Goal: Transaction & Acquisition: Register for event/course

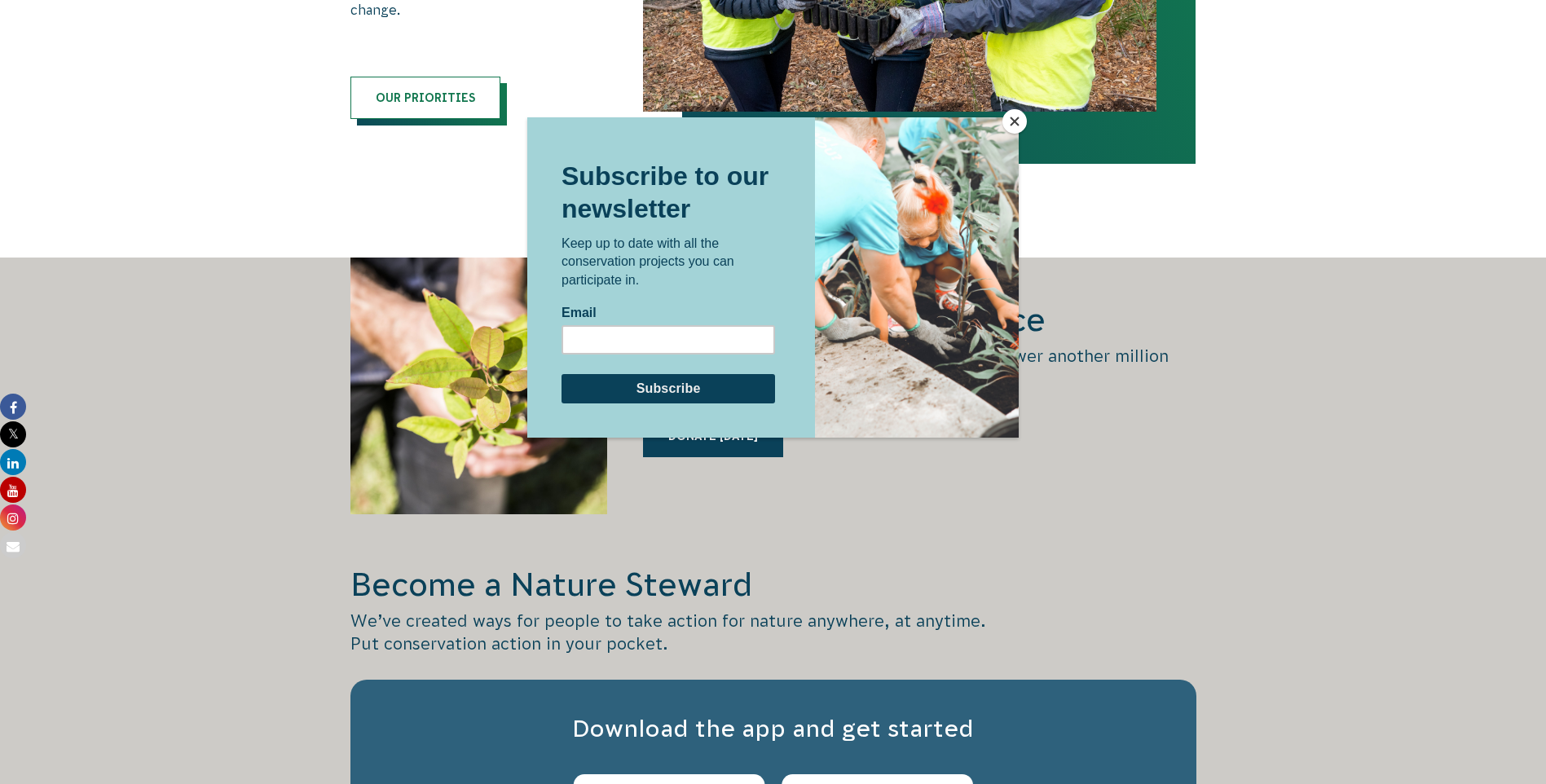
scroll to position [1974, 0]
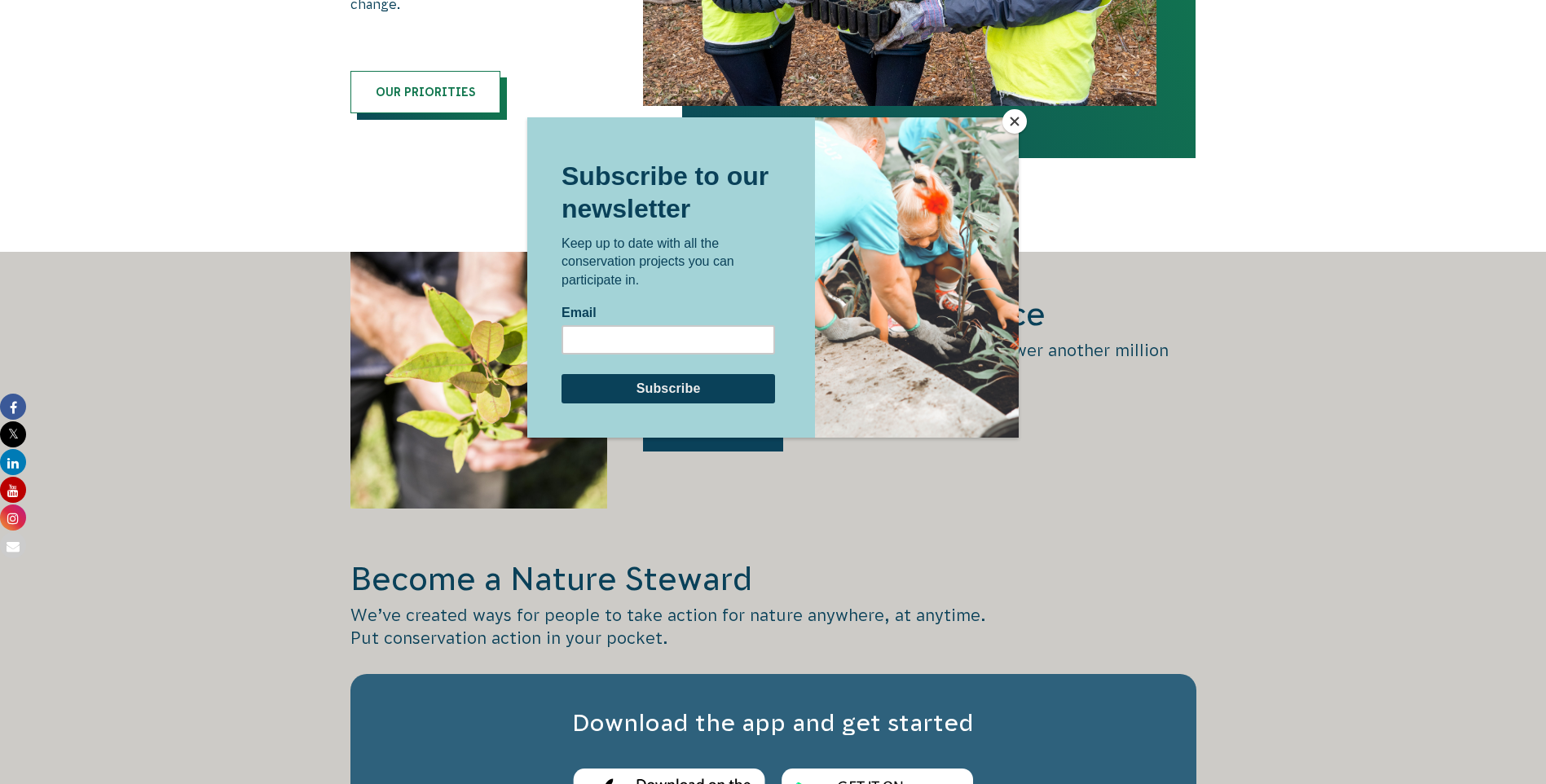
drag, startPoint x: 1007, startPoint y: 123, endPoint x: 1017, endPoint y: 123, distance: 10.0
click at [1009, 124] on button "Close" at bounding box center [1015, 121] width 24 height 24
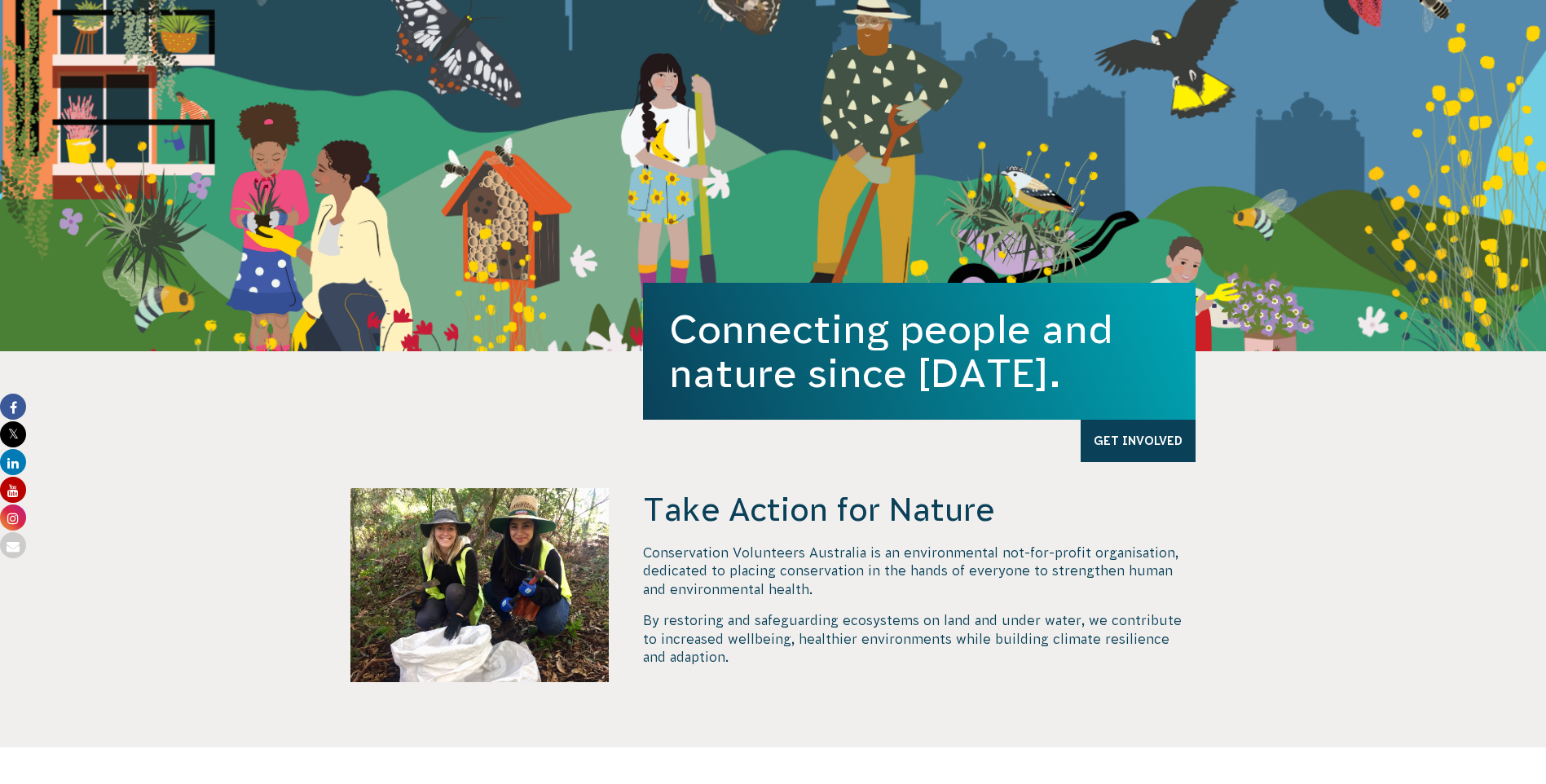
scroll to position [0, 0]
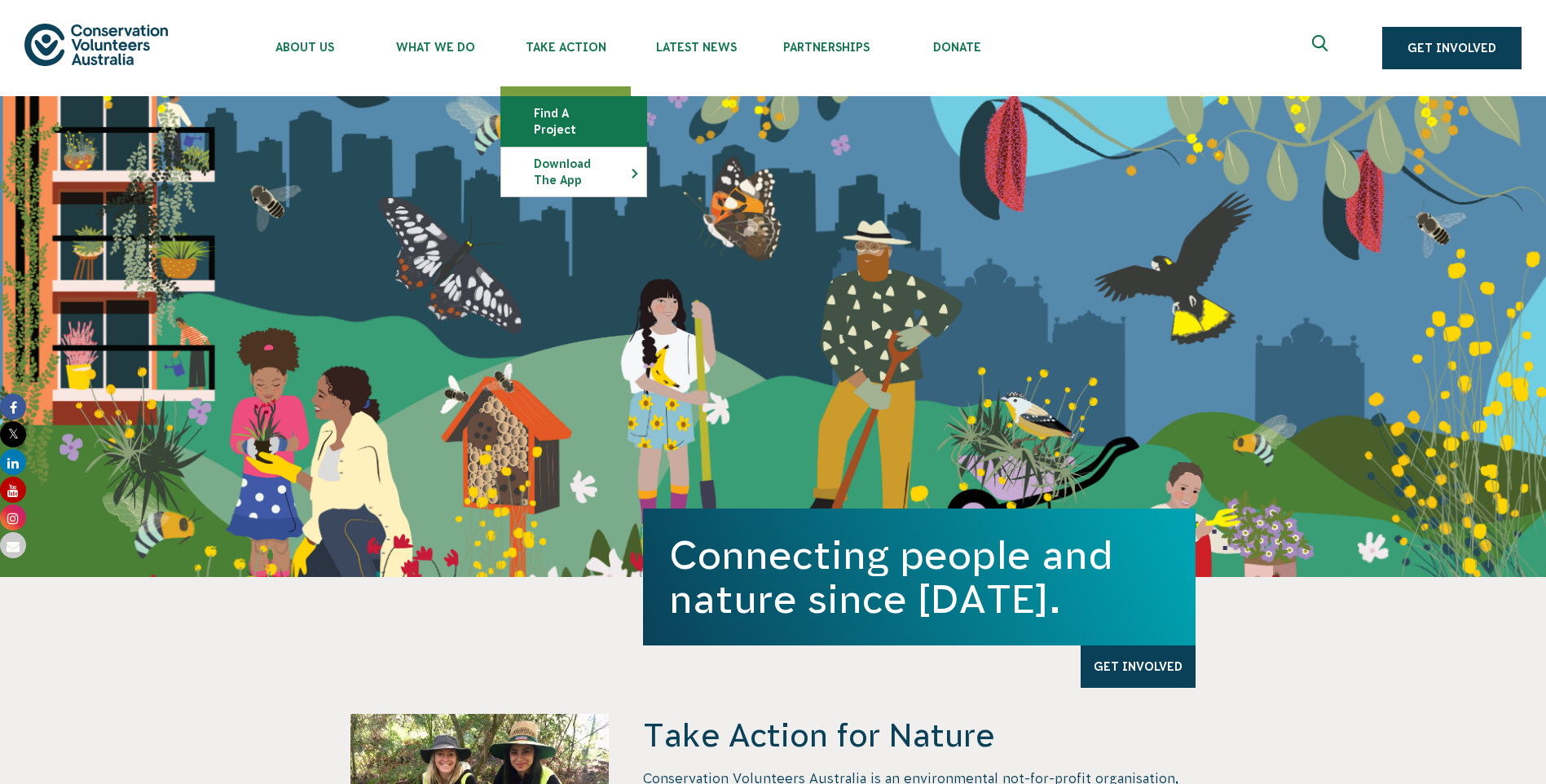
click at [561, 109] on link "Find a project" at bounding box center [573, 121] width 145 height 49
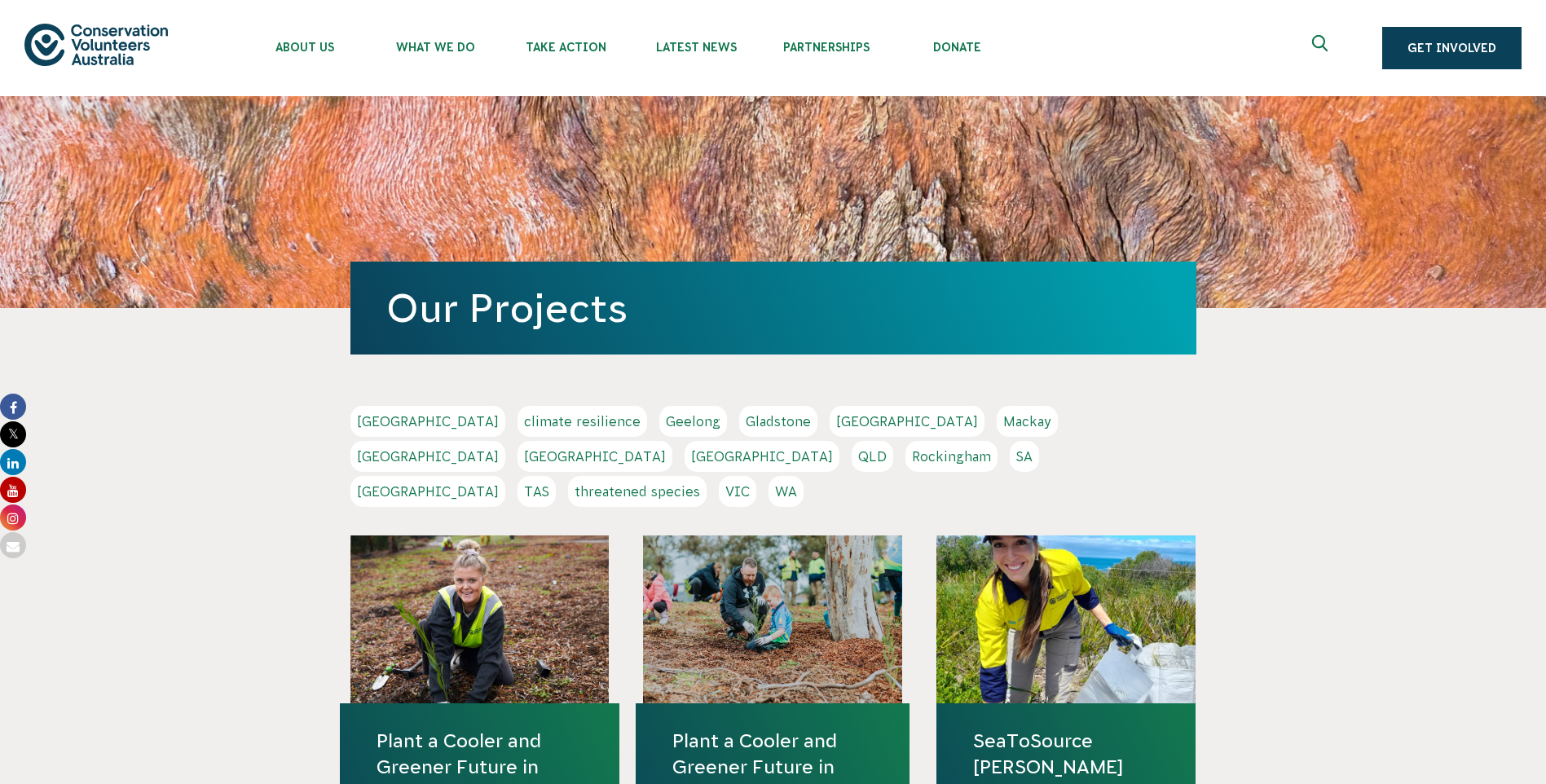
click at [839, 441] on link "[GEOGRAPHIC_DATA]" at bounding box center [762, 457] width 155 height 31
click at [525, 423] on link "climate resilience" at bounding box center [582, 421] width 130 height 31
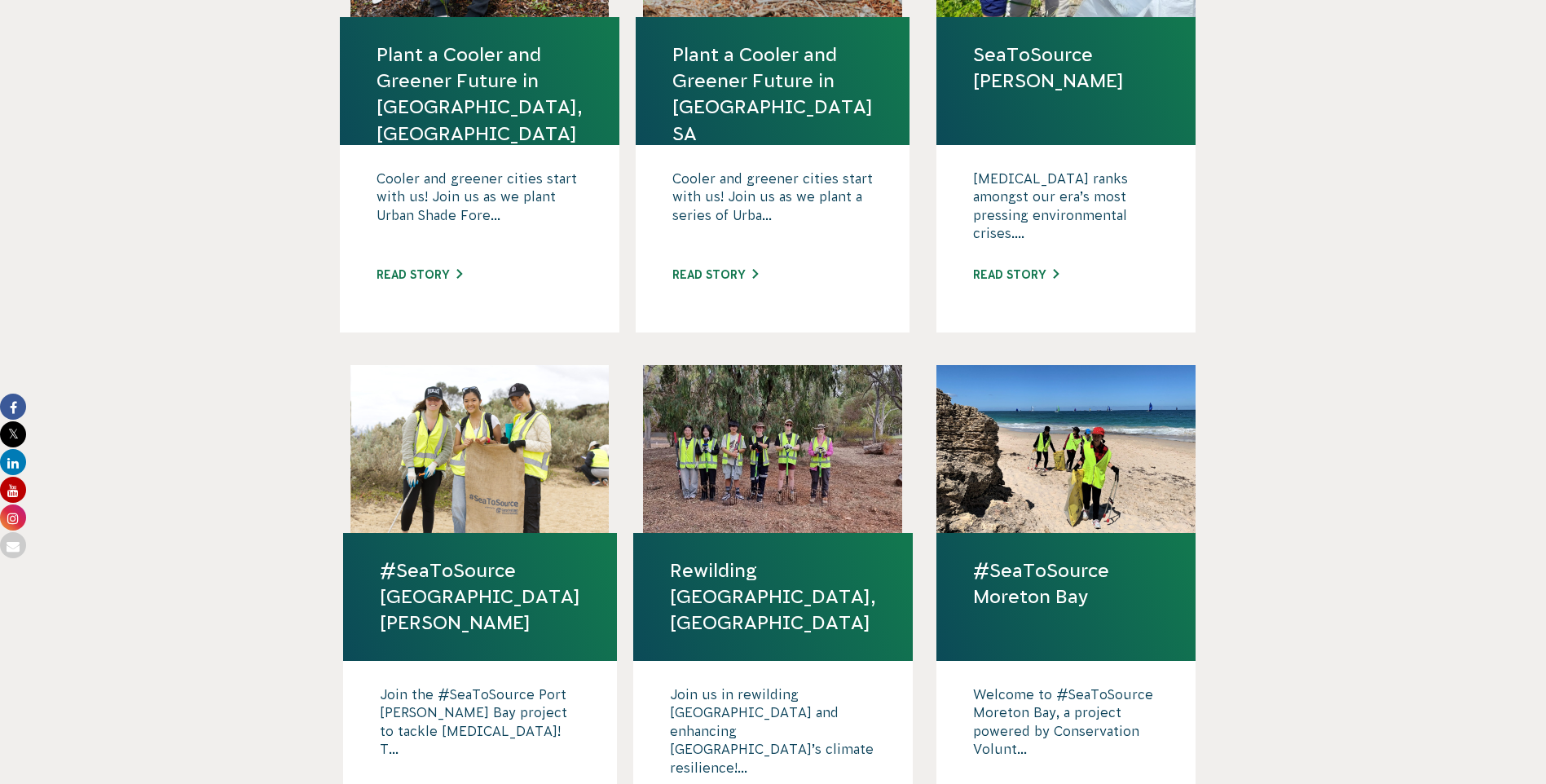
scroll to position [489, 0]
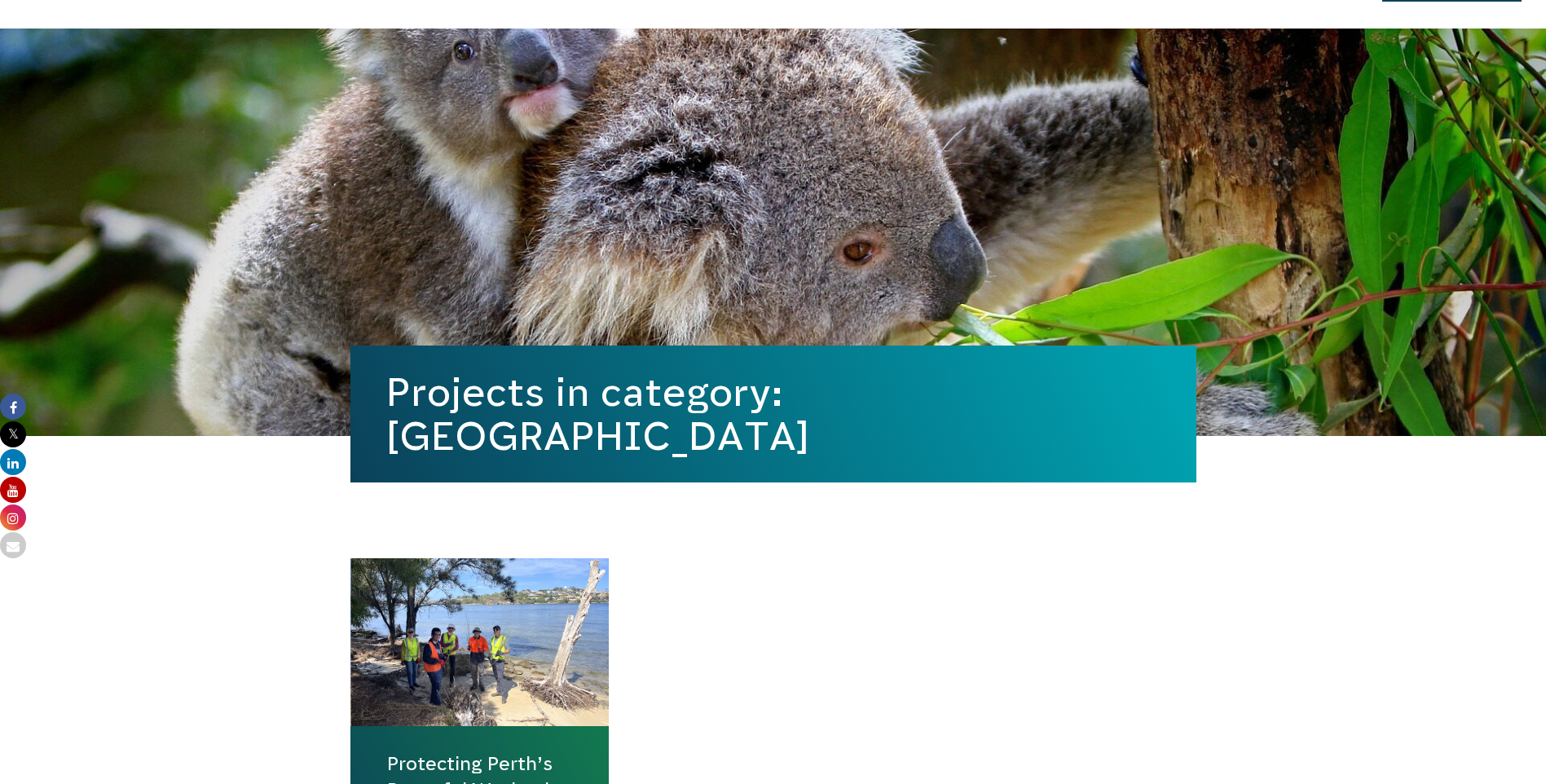
scroll to position [326, 0]
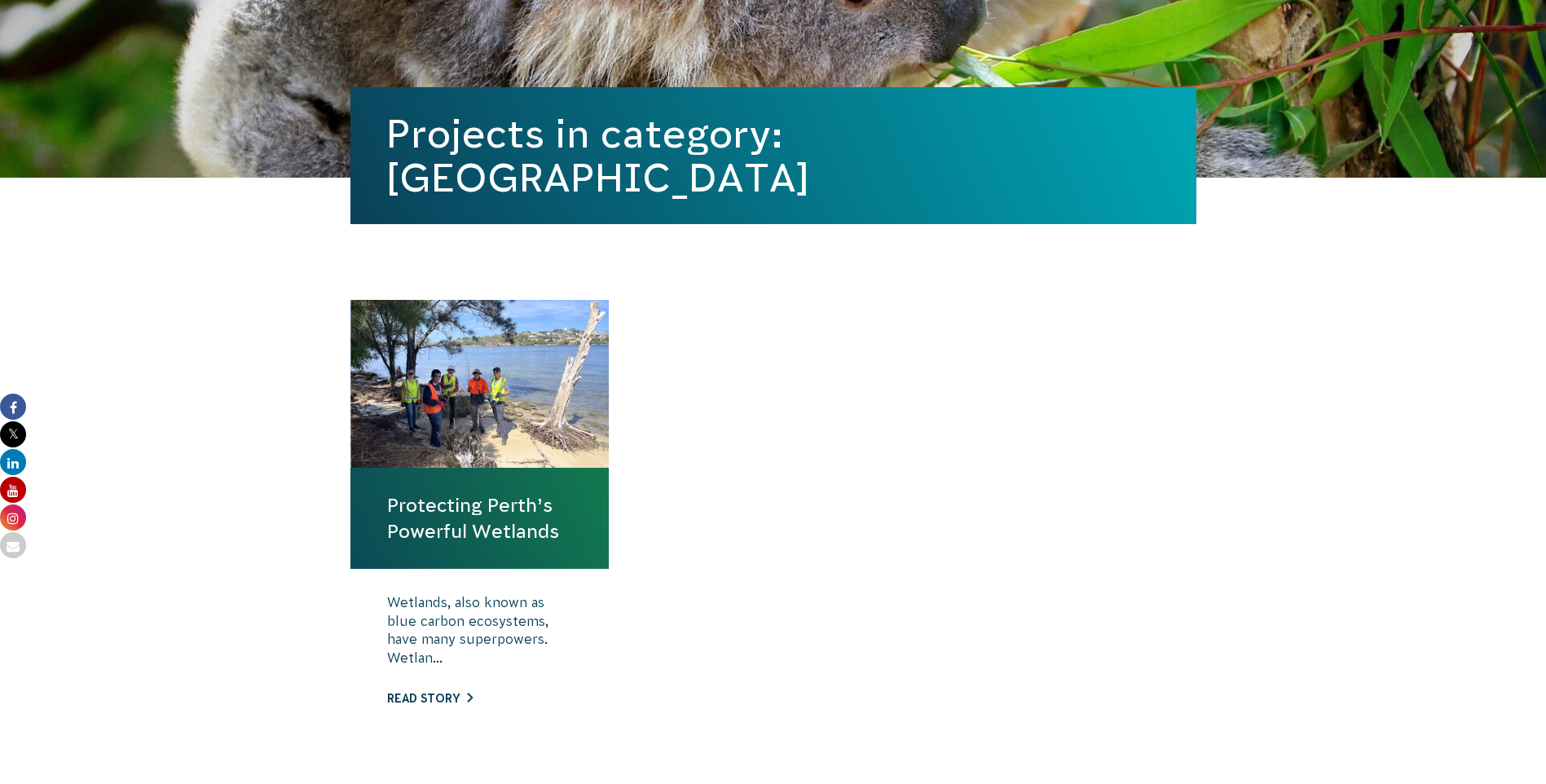
click at [426, 699] on link "Read story" at bounding box center [430, 697] width 86 height 13
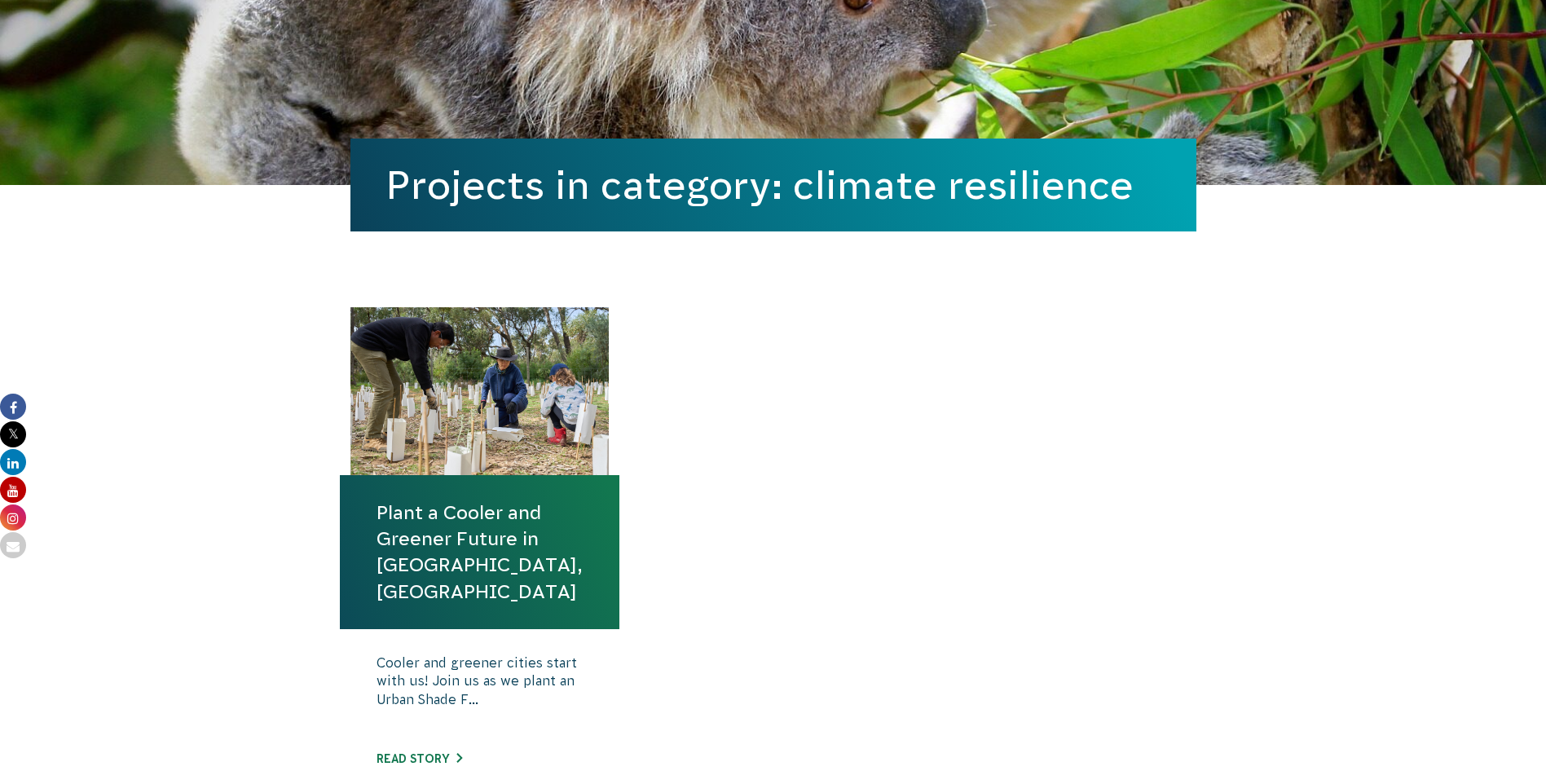
scroll to position [407, 0]
